Goal: Information Seeking & Learning: Learn about a topic

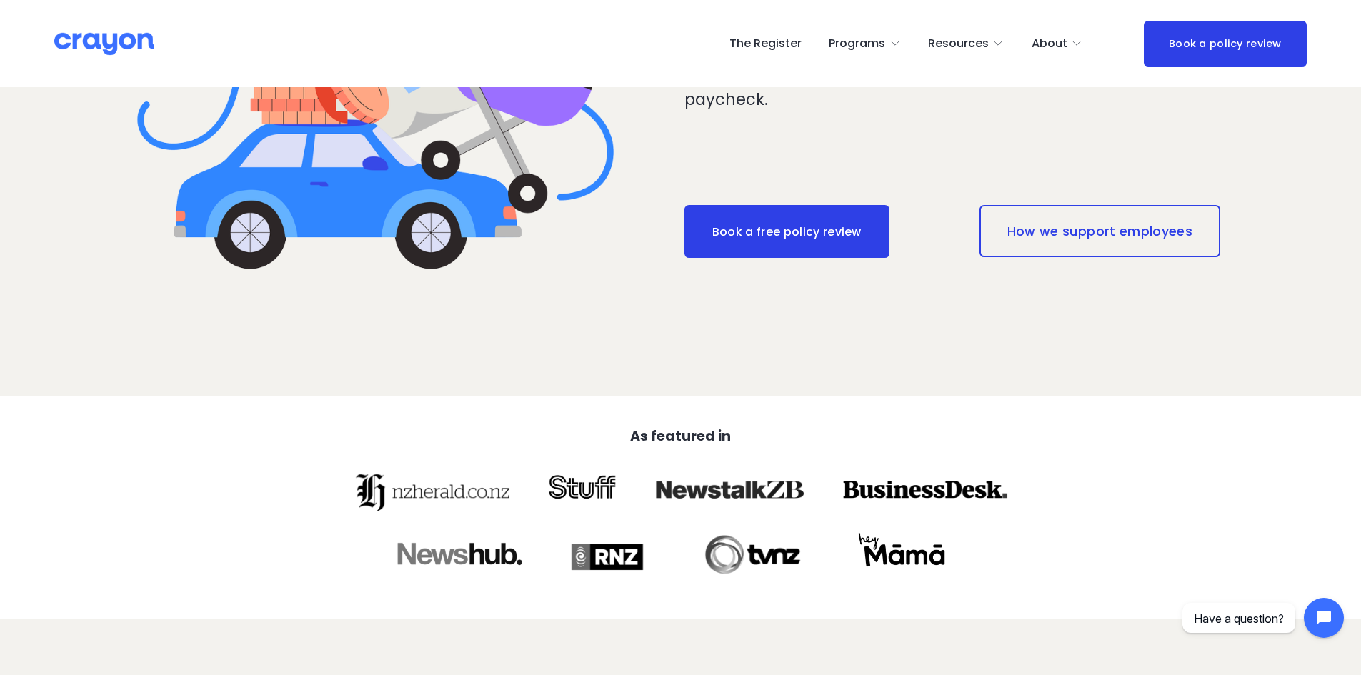
scroll to position [143, 0]
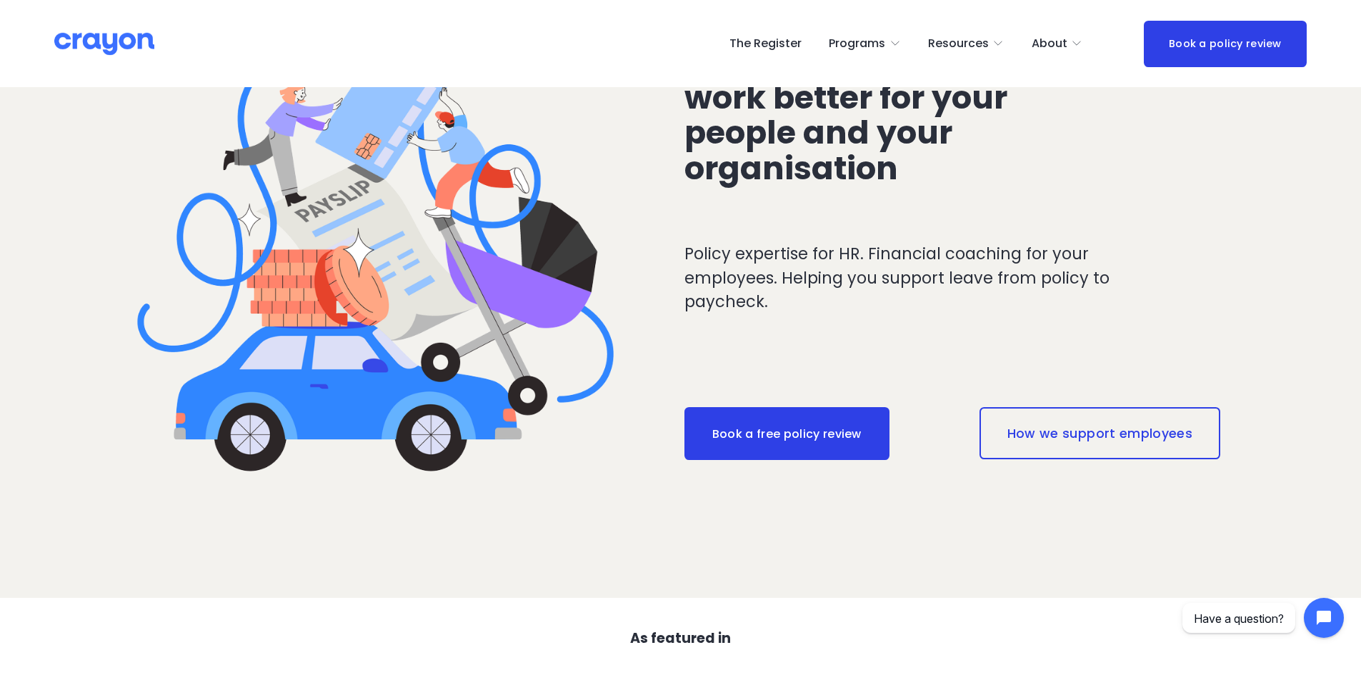
click at [0, 0] on span "About Us" at bounding box center [0, 0] width 0 height 0
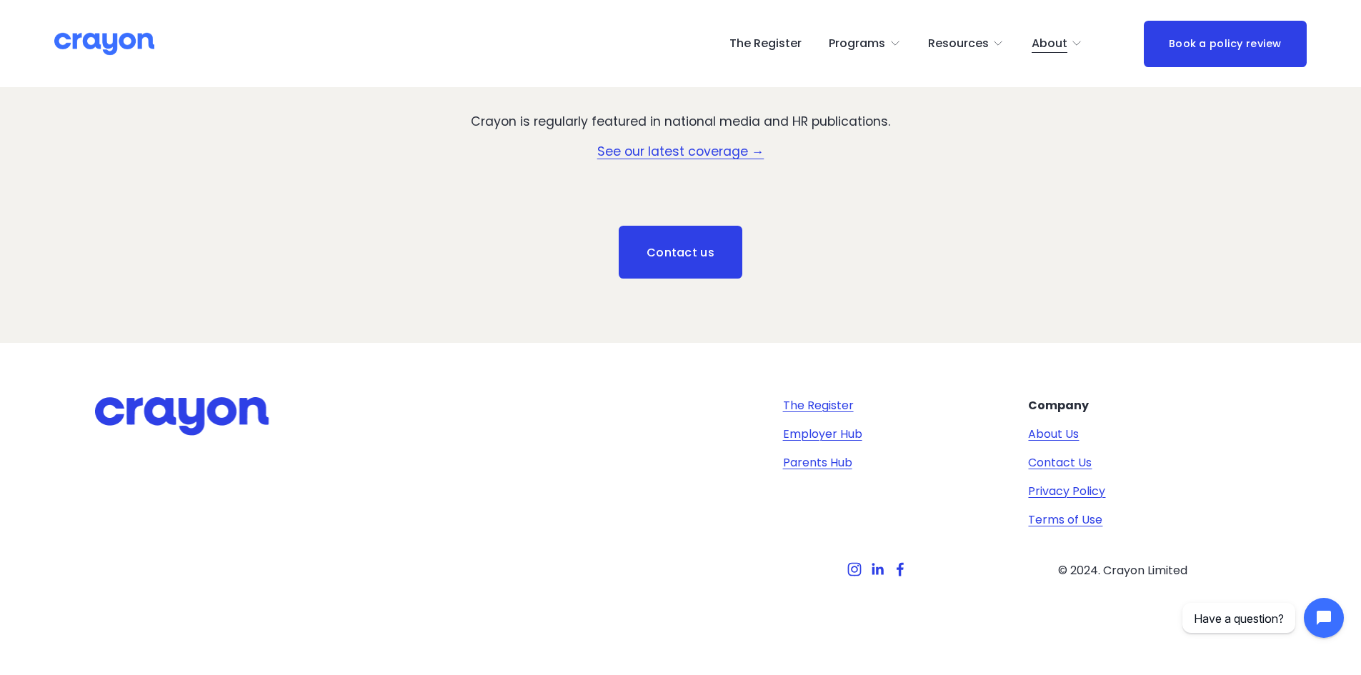
scroll to position [2153, 0]
click at [1060, 457] on link "Contact Us" at bounding box center [1060, 462] width 64 height 17
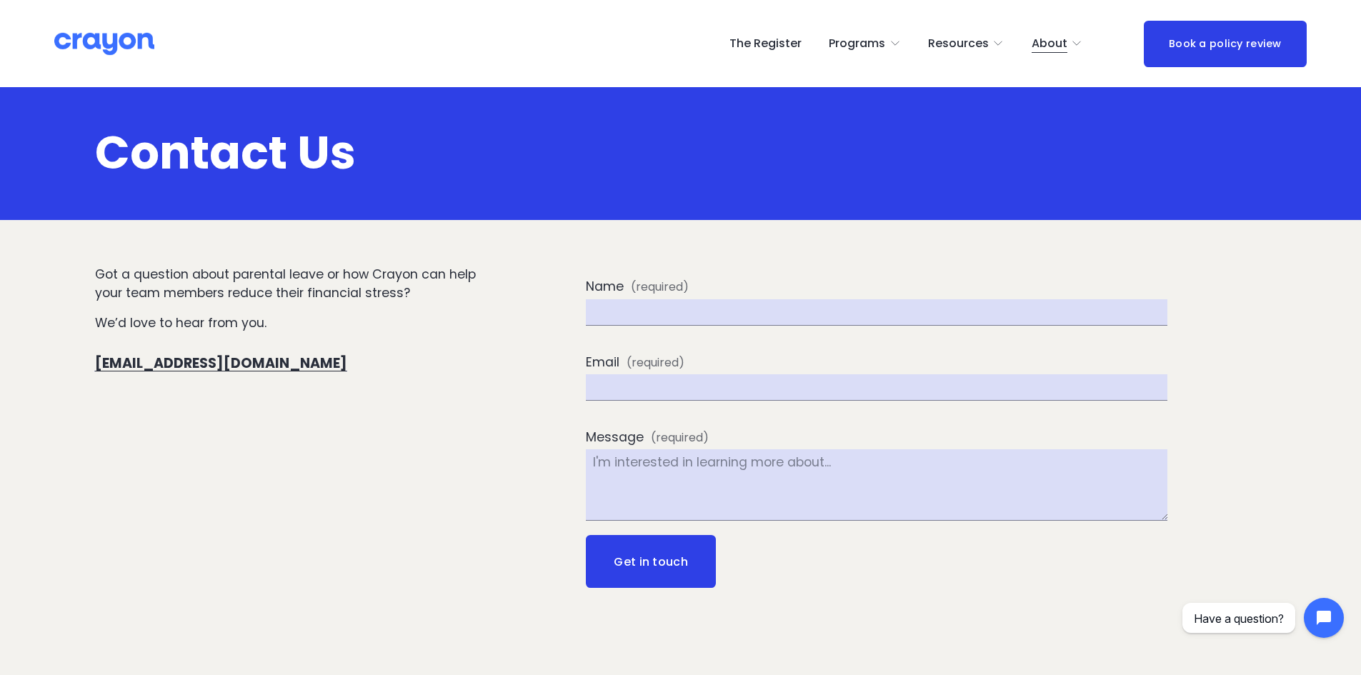
drag, startPoint x: 910, startPoint y: 44, endPoint x: 892, endPoint y: 44, distance: 17.9
click at [894, 44] on nav "The Register Programs Pulse: Annual Financial Health Check Nest: Baby Prep Rest…" at bounding box center [905, 43] width 353 height 23
click at [0, 0] on span "Restart: Redundancy" at bounding box center [0, 0] width 0 height 0
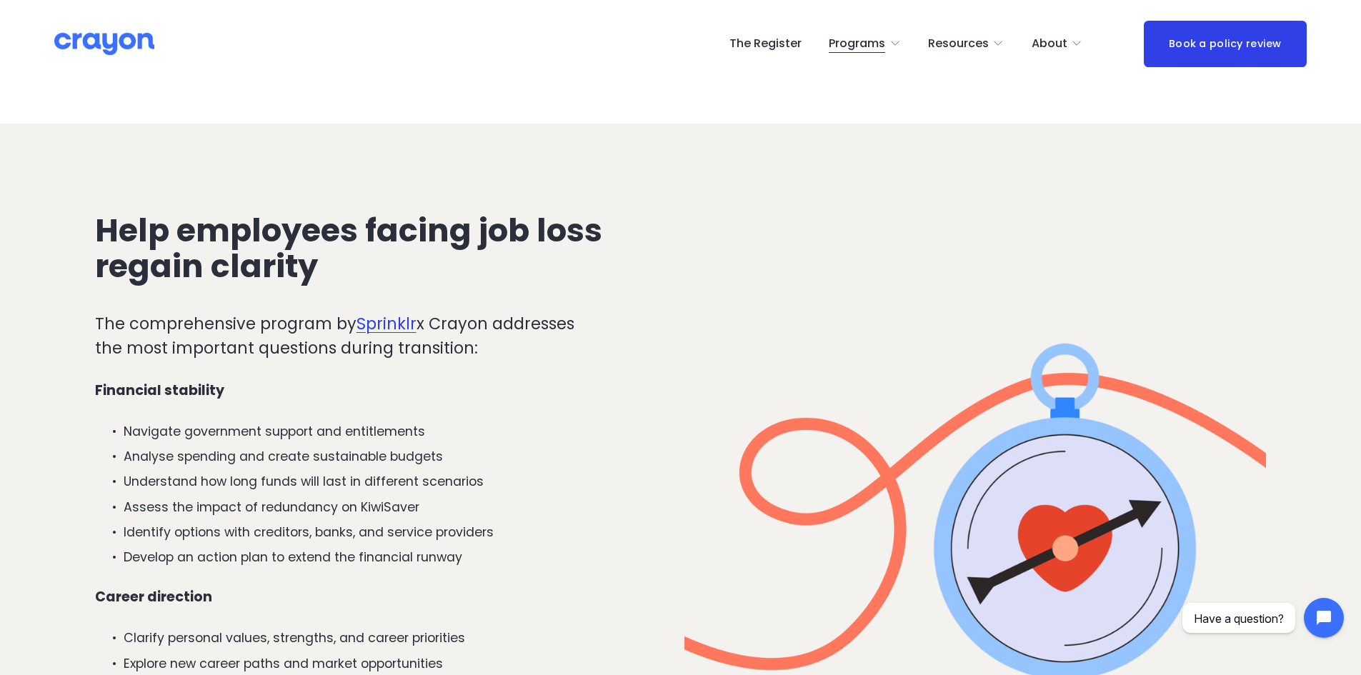
scroll to position [2215, 0]
